Goal: Task Accomplishment & Management: Complete application form

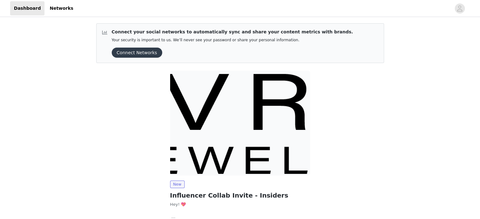
scroll to position [47, 0]
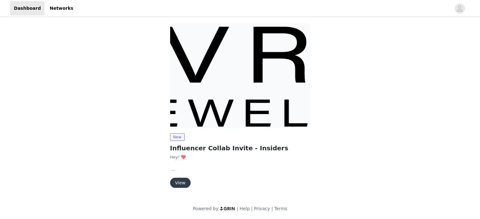
click at [175, 185] on button "View" at bounding box center [180, 183] width 21 height 10
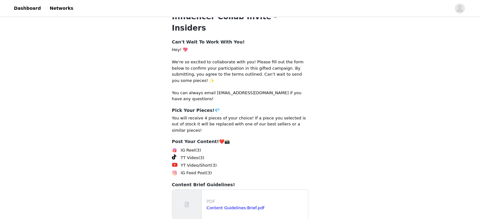
scroll to position [104, 0]
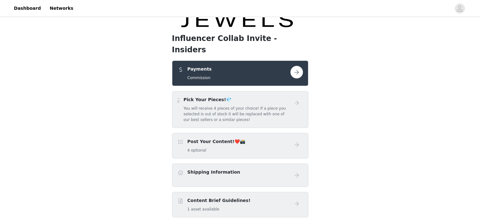
scroll to position [53, 0]
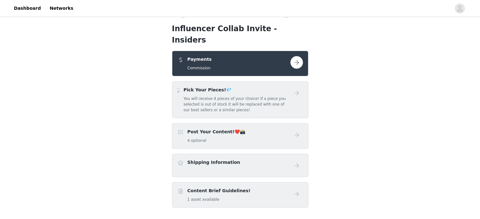
click at [295, 56] on button "button" at bounding box center [296, 62] width 13 height 13
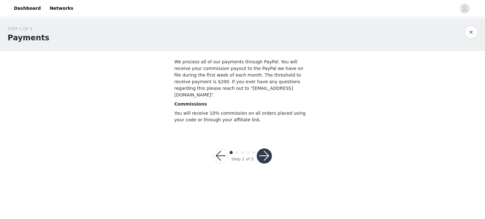
click at [264, 149] on button "button" at bounding box center [264, 156] width 15 height 15
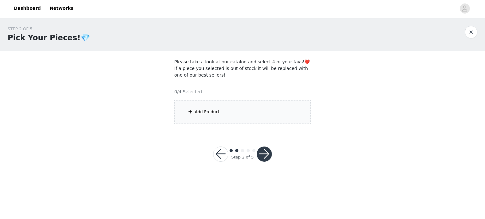
click at [247, 110] on div "Add Product" at bounding box center [242, 112] width 136 height 24
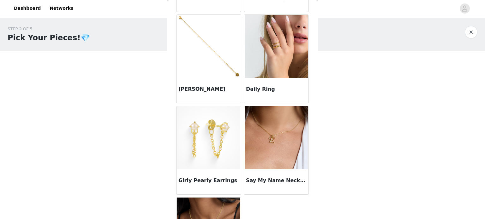
scroll to position [542, 0]
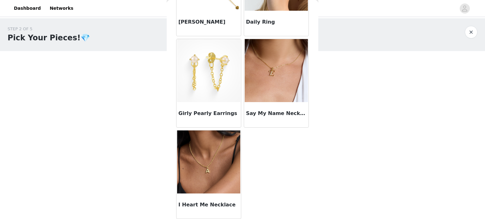
click at [211, 86] on img at bounding box center [208, 70] width 63 height 63
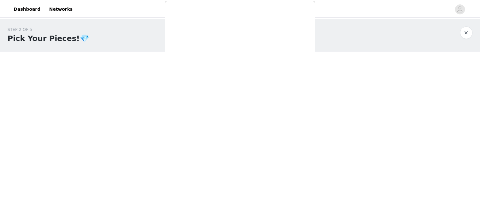
scroll to position [51, 0]
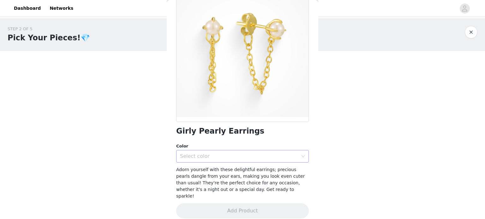
click at [256, 155] on div "Select color" at bounding box center [239, 156] width 118 height 6
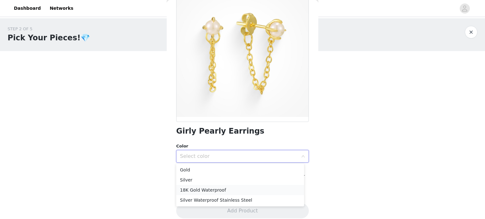
click at [238, 188] on li "18K Gold Waterproof" at bounding box center [240, 190] width 128 height 10
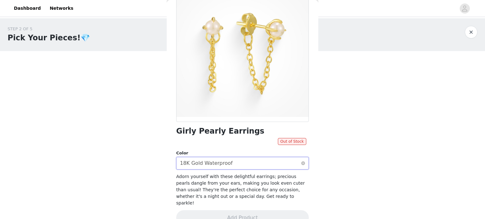
click at [294, 159] on div "Select color 18K Gold Waterproof" at bounding box center [240, 163] width 121 height 12
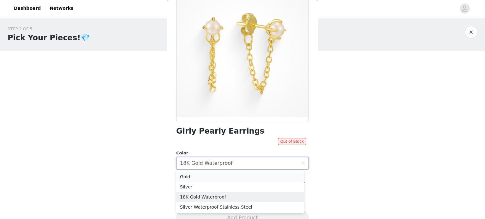
click at [250, 179] on li "Gold" at bounding box center [240, 177] width 128 height 10
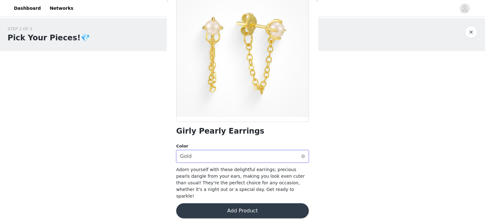
click at [239, 160] on div "Select color Gold" at bounding box center [240, 157] width 121 height 12
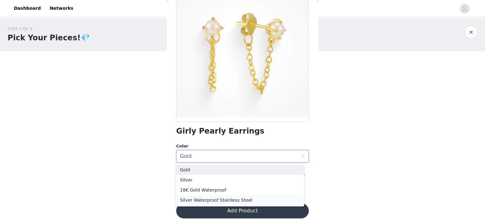
click at [231, 197] on li "Silver Waterproof Stainless Steel" at bounding box center [240, 200] width 128 height 10
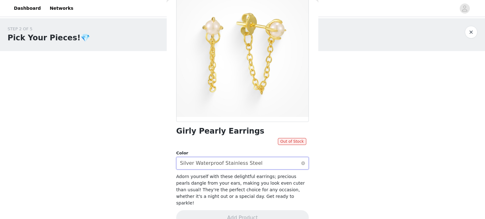
click at [227, 161] on div "Silver Waterproof Stainless Steel" at bounding box center [221, 163] width 82 height 12
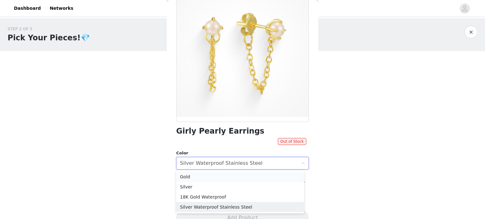
click at [223, 175] on li "Gold" at bounding box center [240, 177] width 128 height 10
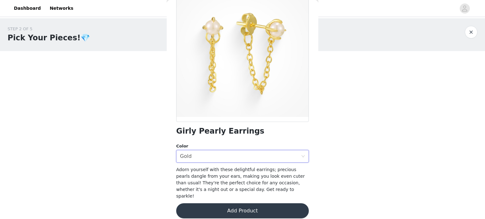
click at [232, 205] on button "Add Product" at bounding box center [242, 211] width 133 height 15
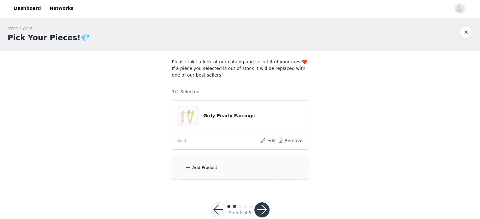
click at [232, 165] on div "Add Product" at bounding box center [240, 168] width 136 height 24
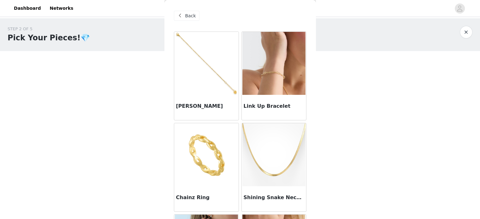
click at [260, 158] on img at bounding box center [273, 154] width 63 height 63
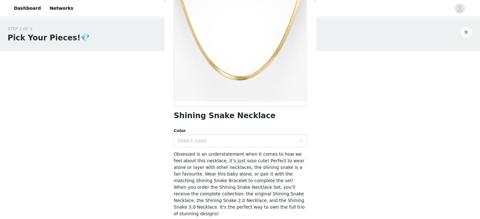
scroll to position [72, 0]
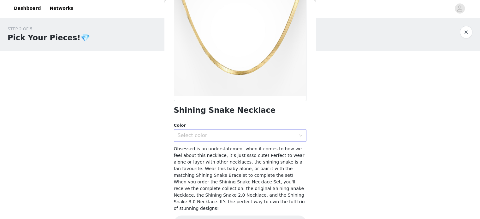
click at [249, 134] on div "Select color" at bounding box center [237, 136] width 118 height 6
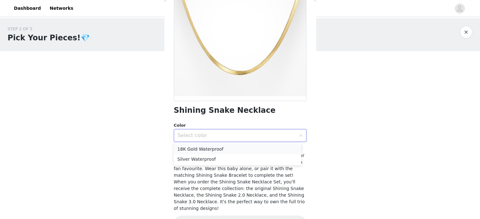
click at [221, 149] on li "18K Gold Waterproof" at bounding box center [238, 149] width 128 height 10
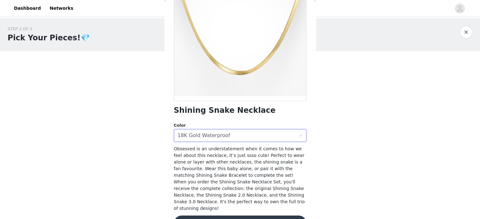
click at [247, 216] on button "Add Product" at bounding box center [240, 223] width 133 height 15
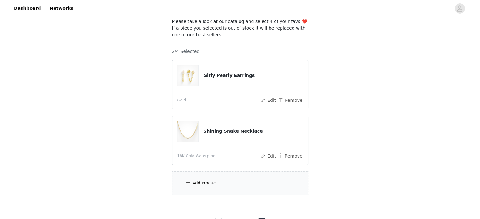
scroll to position [44, 0]
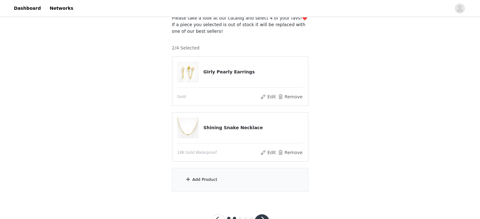
click at [263, 187] on div "Add Product" at bounding box center [240, 180] width 136 height 24
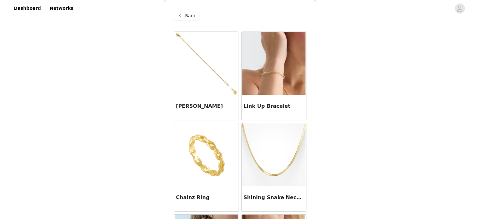
click at [191, 161] on img at bounding box center [206, 154] width 63 height 63
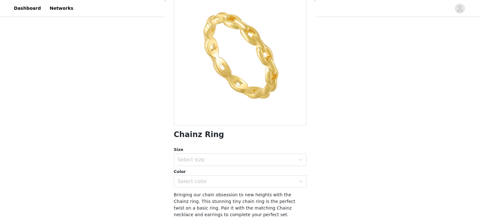
scroll to position [73, 0]
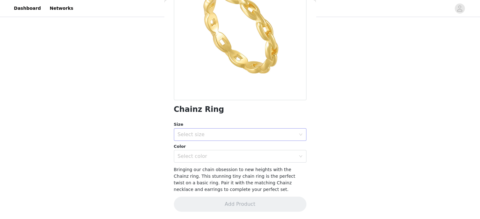
click at [251, 134] on div "Select size" at bounding box center [237, 135] width 118 height 6
click at [194, 134] on div "Select size" at bounding box center [237, 135] width 118 height 6
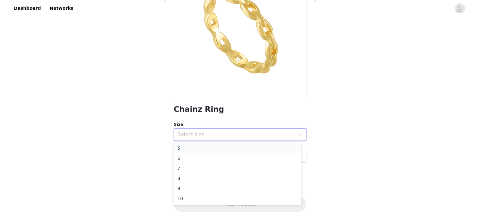
click at [199, 147] on li "5" at bounding box center [238, 148] width 128 height 10
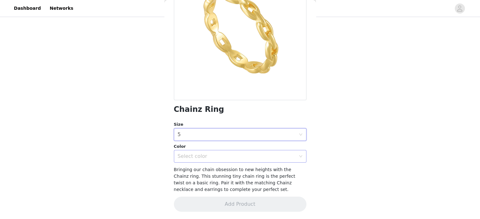
click at [204, 158] on div "Select color" at bounding box center [237, 156] width 118 height 6
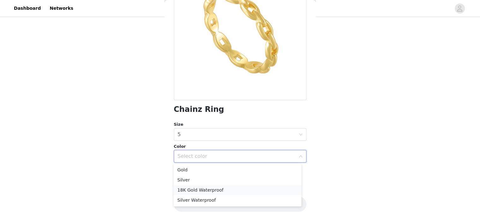
click at [220, 189] on li "18K Gold Waterproof" at bounding box center [238, 190] width 128 height 10
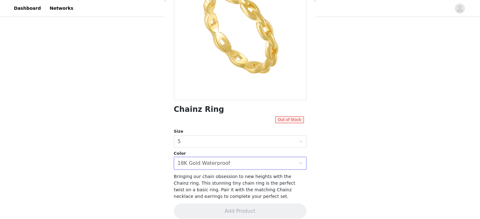
click at [317, 149] on div "STEP 2 OF 5 Pick Your Pieces!💎 Please take a look at our catalog and select 4 o…" at bounding box center [240, 86] width 480 height 225
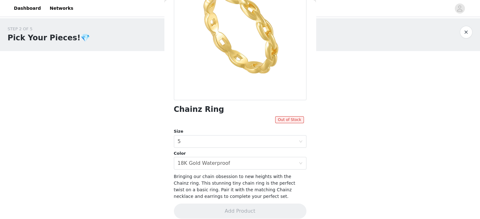
scroll to position [11, 0]
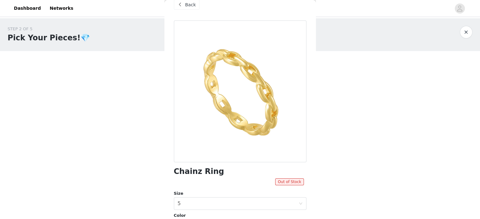
click at [196, 9] on div "Back" at bounding box center [187, 5] width 26 height 10
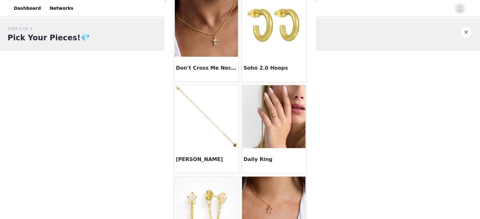
scroll to position [401, 0]
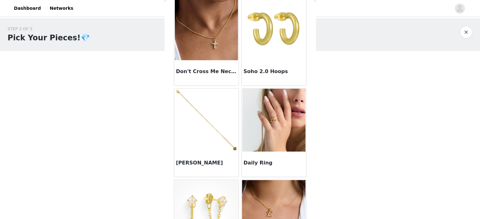
click at [285, 129] on img at bounding box center [273, 120] width 63 height 63
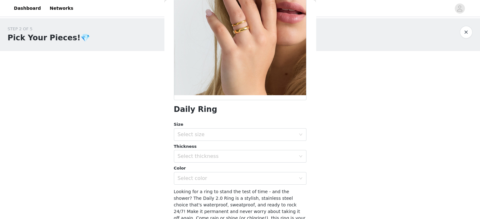
scroll to position [82, 0]
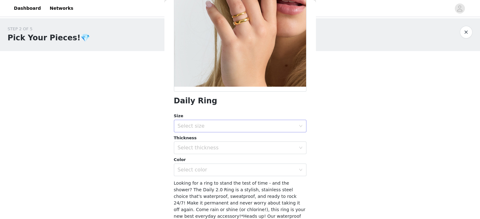
click at [288, 123] on div "Select size" at bounding box center [237, 126] width 118 height 6
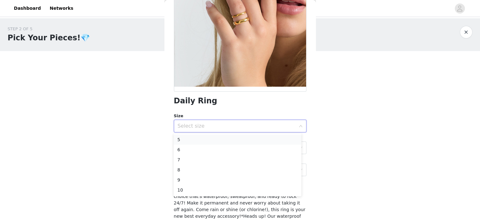
click at [273, 140] on li "5" at bounding box center [238, 140] width 128 height 10
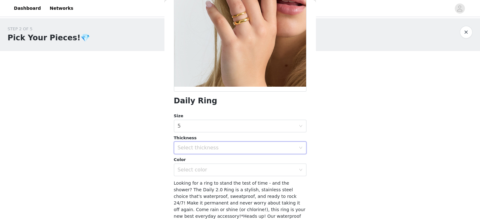
click at [273, 152] on div "Select thickness" at bounding box center [238, 148] width 121 height 12
click at [255, 180] on li "6MM" at bounding box center [238, 182] width 128 height 10
click at [235, 174] on div "Select color" at bounding box center [238, 170] width 121 height 12
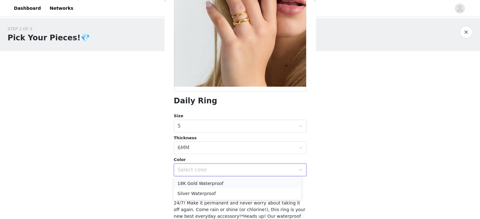
click at [230, 187] on li "18K Gold Waterproof" at bounding box center [238, 184] width 128 height 10
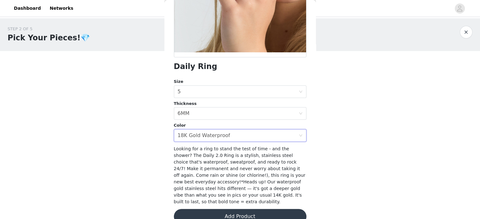
scroll to position [122, 0]
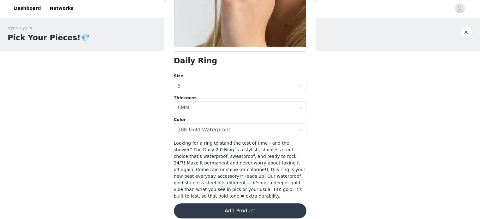
click at [274, 204] on button "Add Product" at bounding box center [240, 211] width 133 height 15
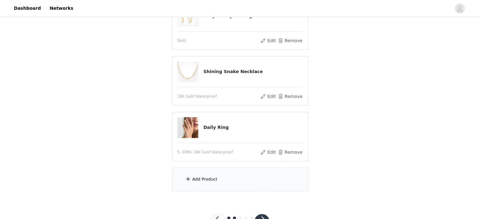
scroll to position [103, 0]
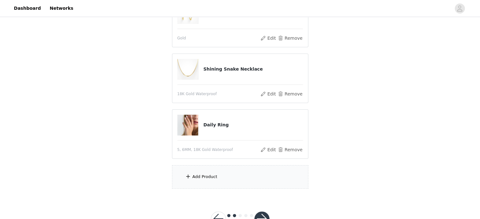
click at [230, 176] on div "Add Product" at bounding box center [240, 177] width 136 height 24
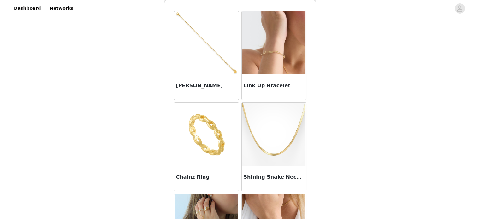
scroll to position [20, 0]
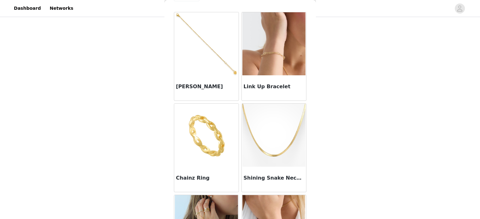
click at [205, 40] on img at bounding box center [206, 43] width 63 height 63
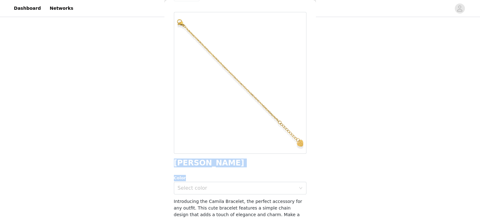
drag, startPoint x: 308, startPoint y: 143, endPoint x: 311, endPoint y: 176, distance: 33.2
click at [311, 176] on div "Back Camila Bracelet Color Select color Introducing the Camila Bracelet, the pe…" at bounding box center [240, 109] width 152 height 219
click at [299, 188] on icon "icon: down" at bounding box center [300, 188] width 3 height 2
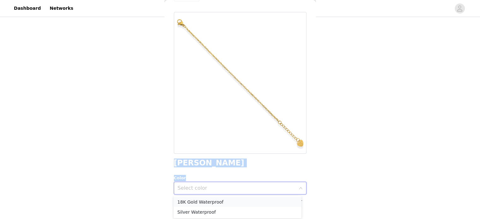
click at [271, 198] on li "18K Gold Waterproof" at bounding box center [238, 202] width 128 height 10
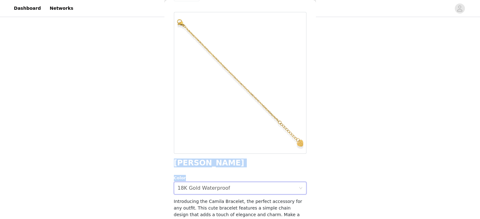
scroll to position [51, 0]
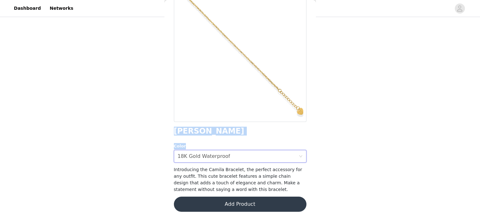
click at [281, 202] on button "Add Product" at bounding box center [240, 204] width 133 height 15
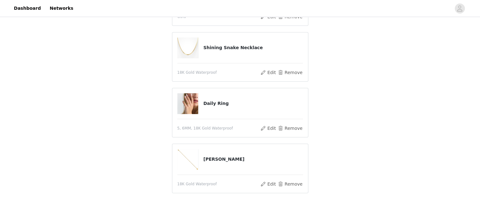
scroll to position [140, 0]
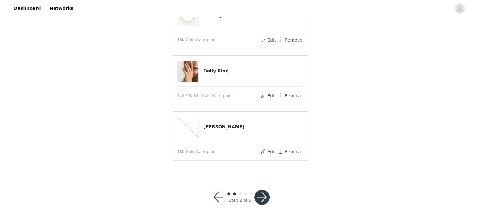
click at [258, 200] on button "button" at bounding box center [261, 197] width 15 height 15
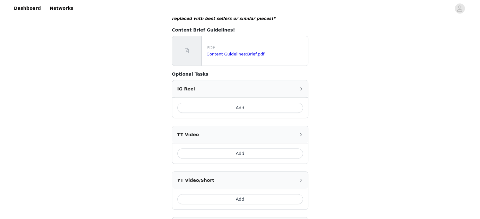
scroll to position [265, 0]
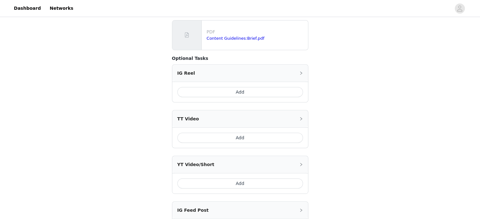
click at [285, 87] on button "Add" at bounding box center [240, 92] width 126 height 10
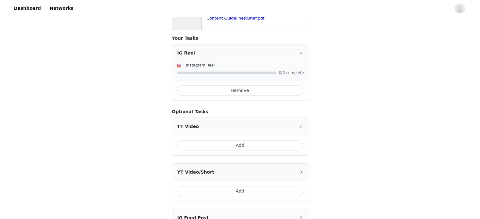
scroll to position [293, 0]
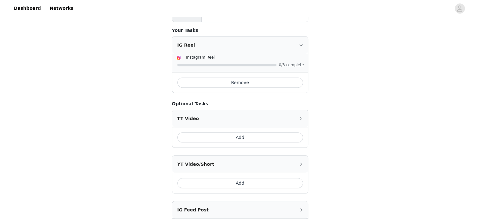
click at [259, 78] on button "Remove" at bounding box center [240, 83] width 126 height 10
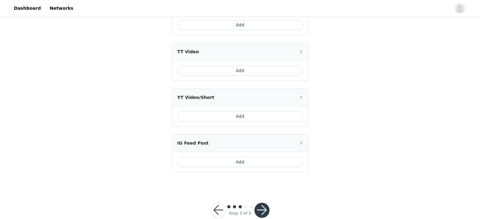
scroll to position [338, 0]
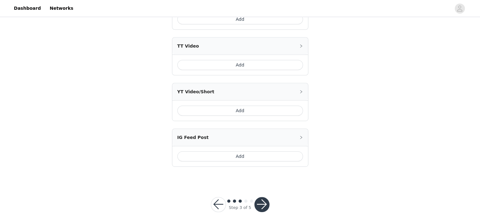
click at [262, 152] on button "Add" at bounding box center [240, 157] width 126 height 10
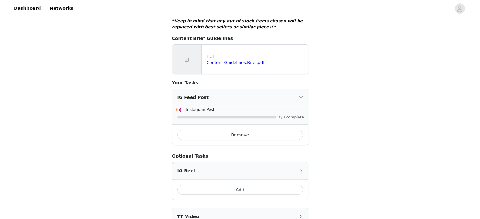
scroll to position [365, 0]
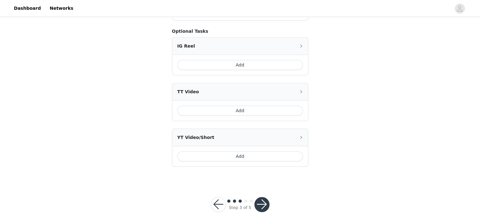
click at [264, 197] on button "button" at bounding box center [261, 204] width 15 height 15
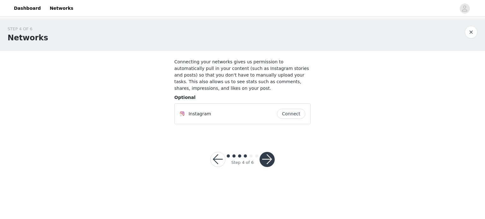
click at [291, 109] on button "Connect" at bounding box center [291, 114] width 28 height 10
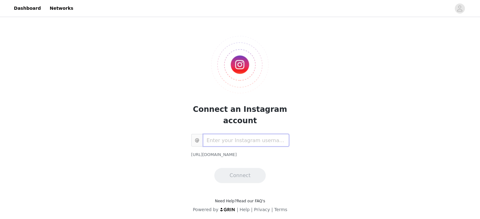
click at [257, 139] on input "text" at bounding box center [246, 140] width 86 height 13
type input "LOREALKAMI"
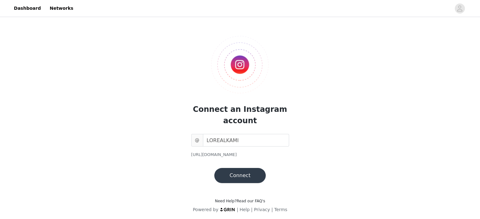
click at [251, 179] on button "Connect" at bounding box center [239, 175] width 51 height 15
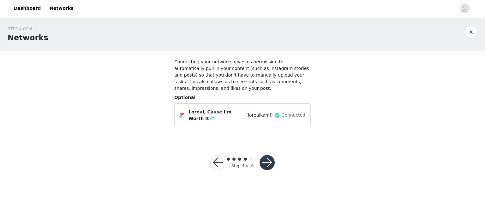
click at [266, 156] on button "button" at bounding box center [266, 162] width 15 height 15
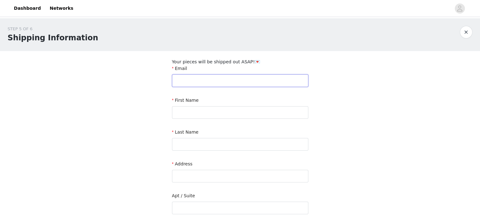
click at [269, 83] on input "text" at bounding box center [240, 80] width 136 height 13
type input "INFOLOREALL@GMAIL.COM"
type input "LOREAL"
type input "HASSETT"
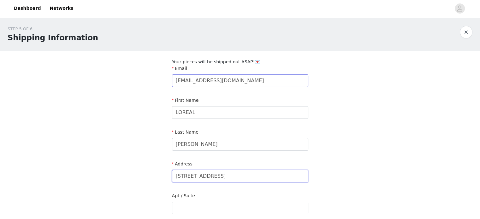
type input "19 WIGRAM SQUARE"
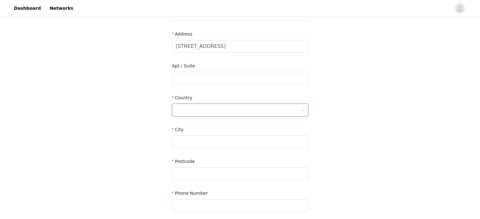
click at [277, 106] on div at bounding box center [238, 110] width 125 height 12
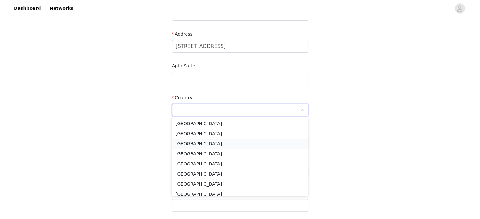
click at [258, 143] on li "United Kingdom" at bounding box center [240, 144] width 136 height 10
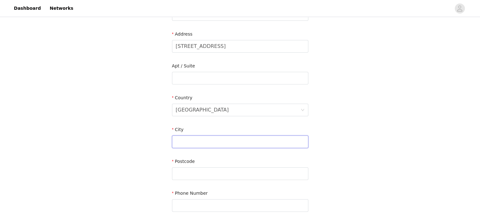
click at [247, 141] on input "text" at bounding box center [240, 142] width 136 height 13
type input "LONDON"
type input "E17 4AB"
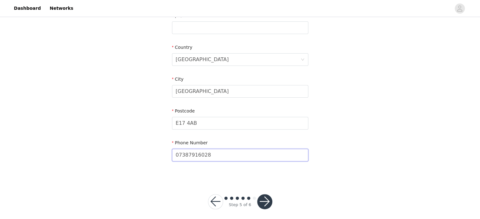
scroll to position [186, 0]
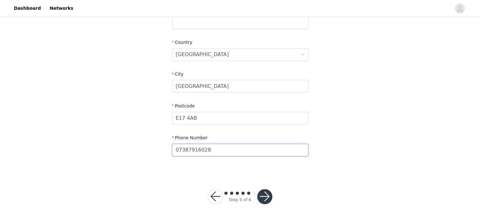
type input "07387916028"
click at [266, 196] on button "button" at bounding box center [264, 196] width 15 height 15
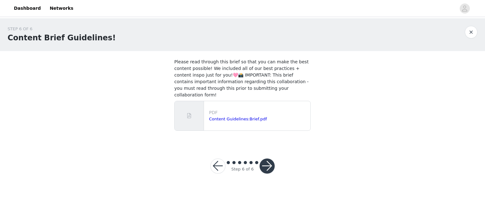
click at [268, 159] on button "button" at bounding box center [266, 166] width 15 height 15
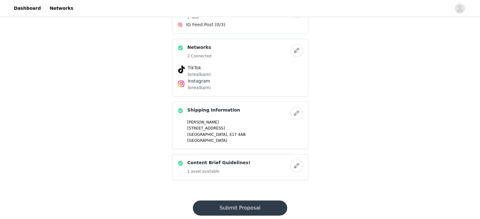
scroll to position [270, 0]
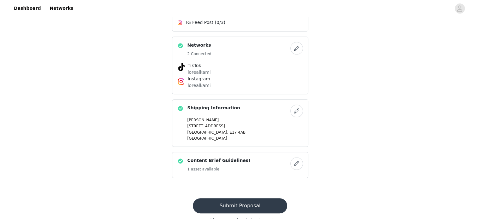
click at [234, 199] on button "Submit Proposal" at bounding box center [240, 206] width 94 height 15
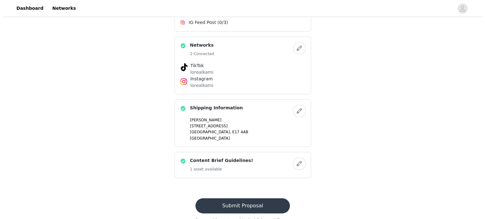
scroll to position [0, 0]
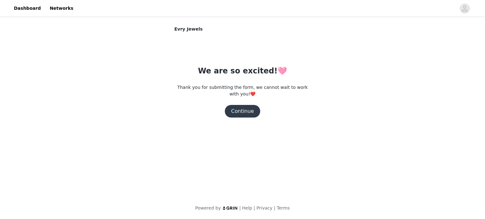
click at [244, 110] on button "Continue" at bounding box center [242, 111] width 35 height 13
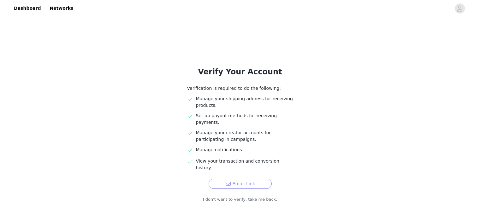
click at [250, 179] on button "Email Link" at bounding box center [240, 184] width 63 height 10
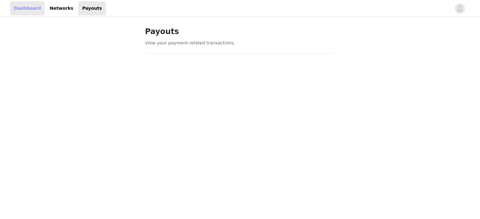
click at [33, 5] on link "Dashboard" at bounding box center [27, 8] width 34 height 14
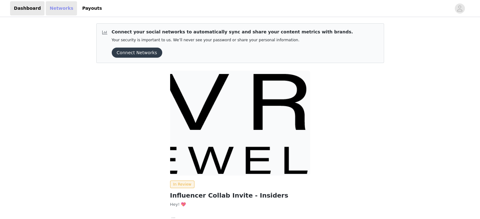
click at [52, 8] on link "Networks" at bounding box center [61, 8] width 31 height 14
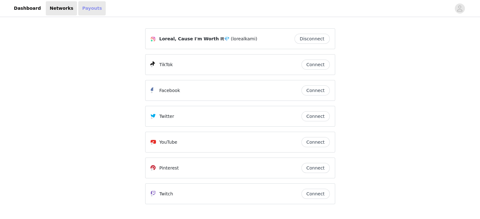
click at [85, 12] on link "Payouts" at bounding box center [91, 8] width 27 height 14
